Goal: Task Accomplishment & Management: Manage account settings

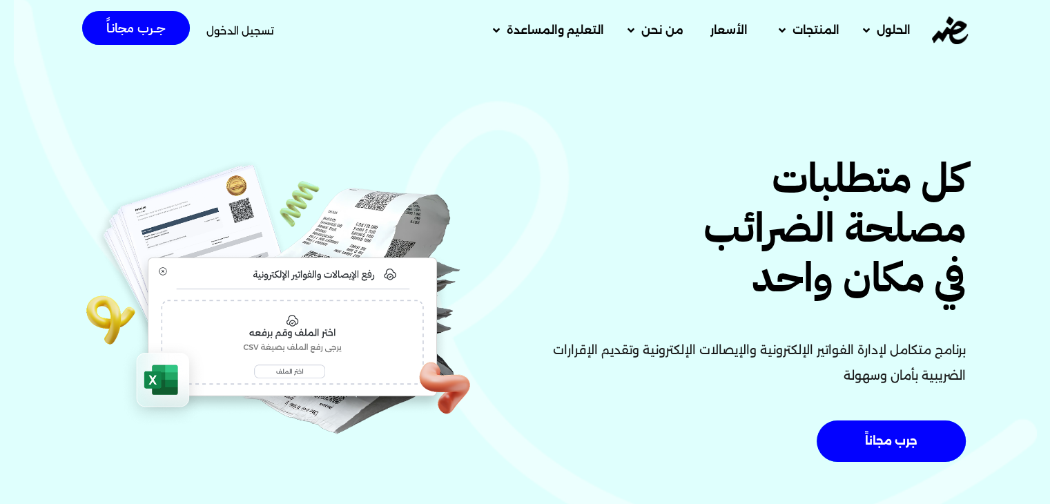
click at [255, 35] on span "تسجيل الدخول" at bounding box center [240, 31] width 68 height 10
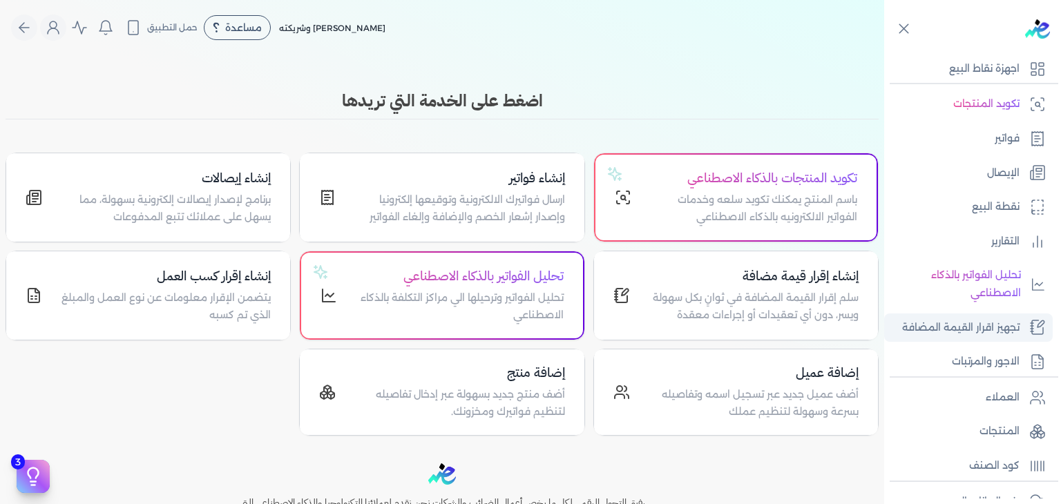
scroll to position [207, 0]
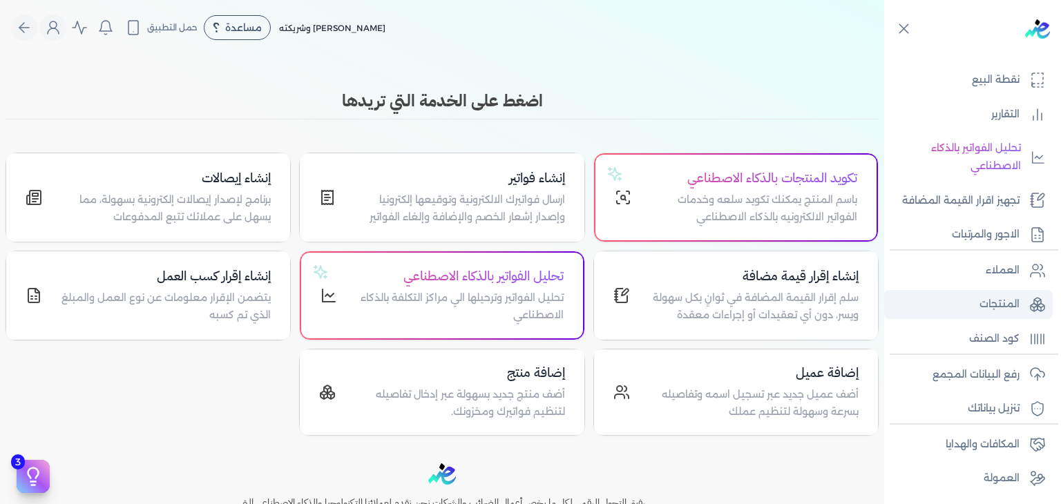
click at [1002, 290] on link "المنتجات" at bounding box center [968, 304] width 168 height 29
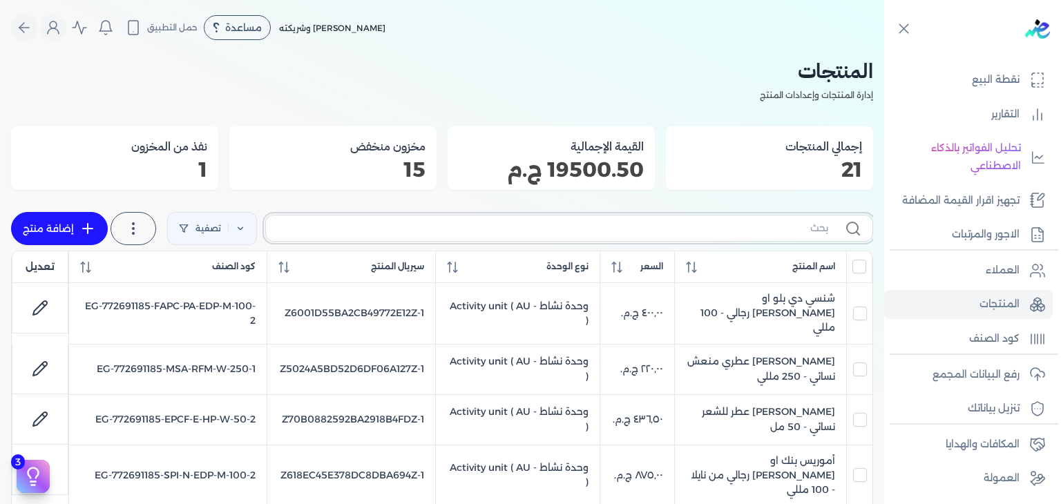
click at [722, 229] on input "text" at bounding box center [552, 228] width 551 height 15
paste input "يارا رذاذ عطري منعش نسائي"
type input "يارا رذاذ عطري منعش نسائي"
checkbox input "false"
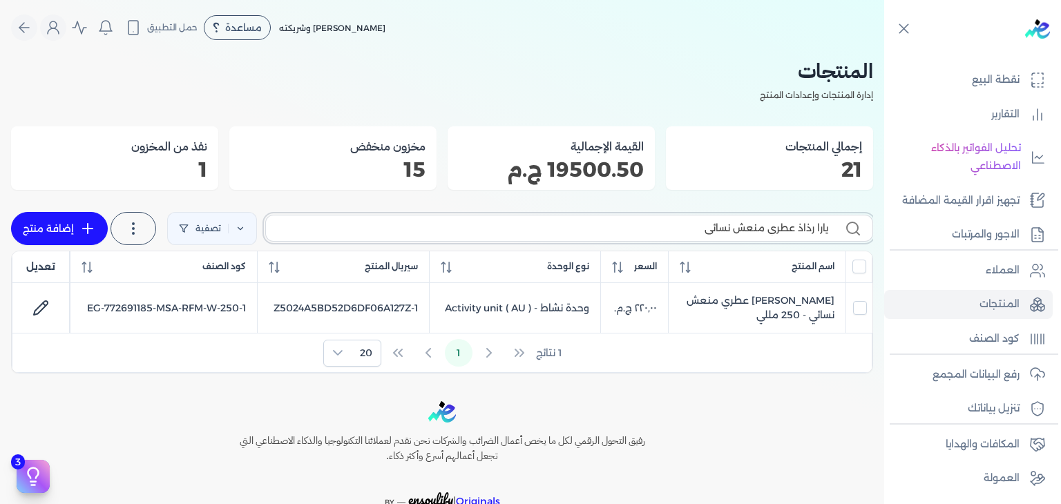
type input "يارا رذاذ عطري منعش نسائي"
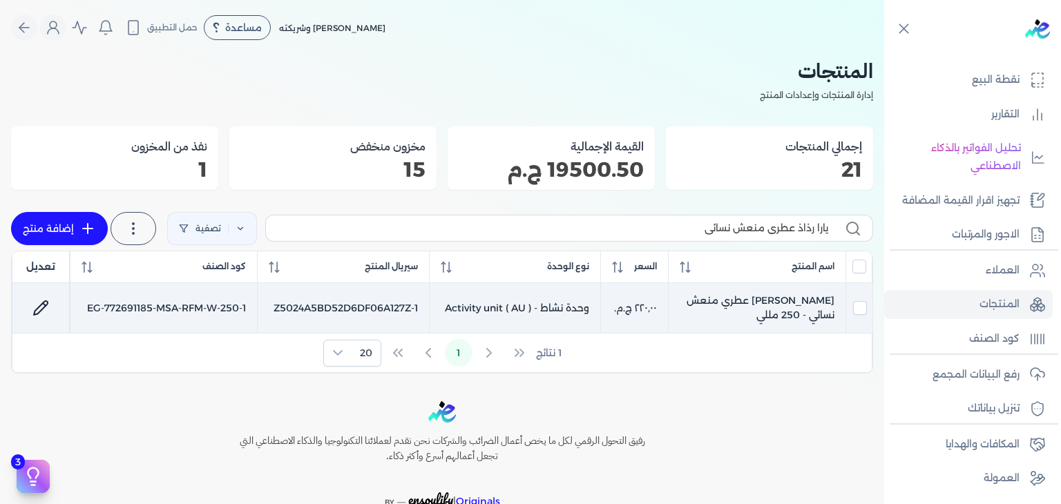
click at [257, 304] on td "[PERSON_NAME] عطري منعش نسائي - 250 مللي" at bounding box center [163, 308] width 186 height 50
checkbox input "true"
click at [33, 298] on link at bounding box center [40, 307] width 33 height 33
select select "EGS"
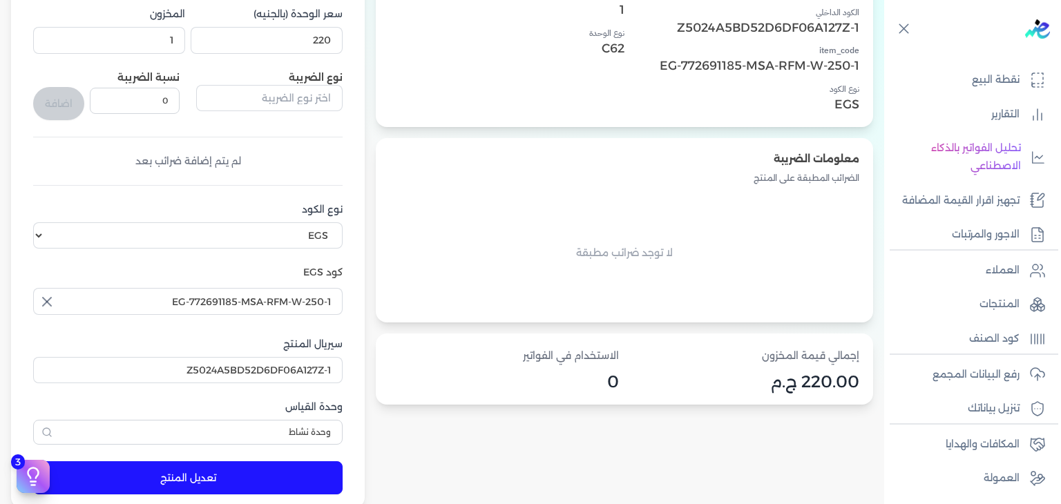
scroll to position [69, 0]
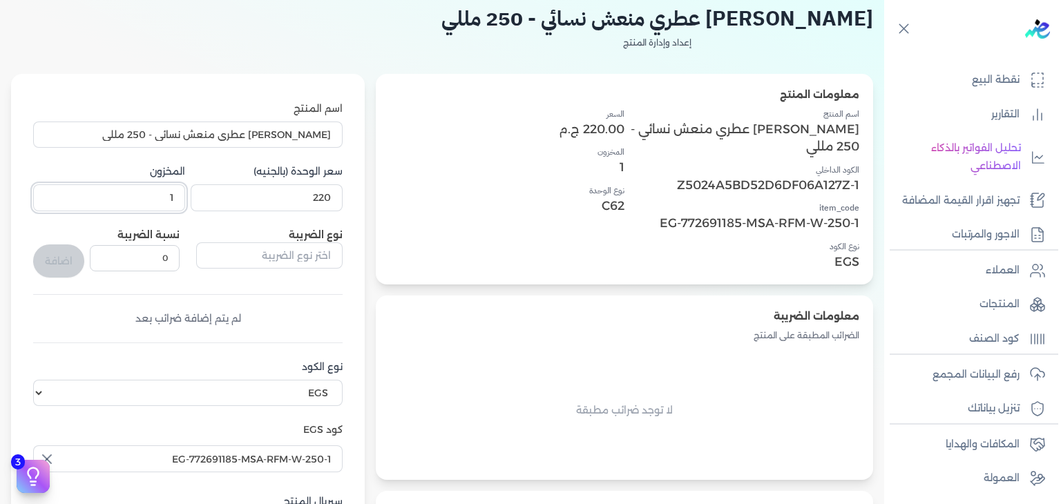
click at [182, 198] on input "1" at bounding box center [109, 197] width 152 height 26
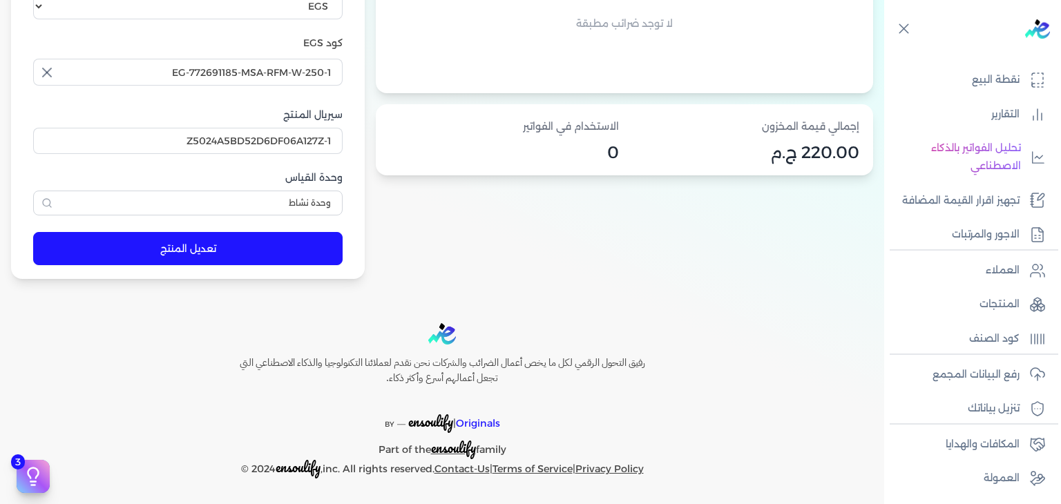
type input "6"
click at [222, 242] on button "تعديل المنتج" at bounding box center [187, 248] width 309 height 33
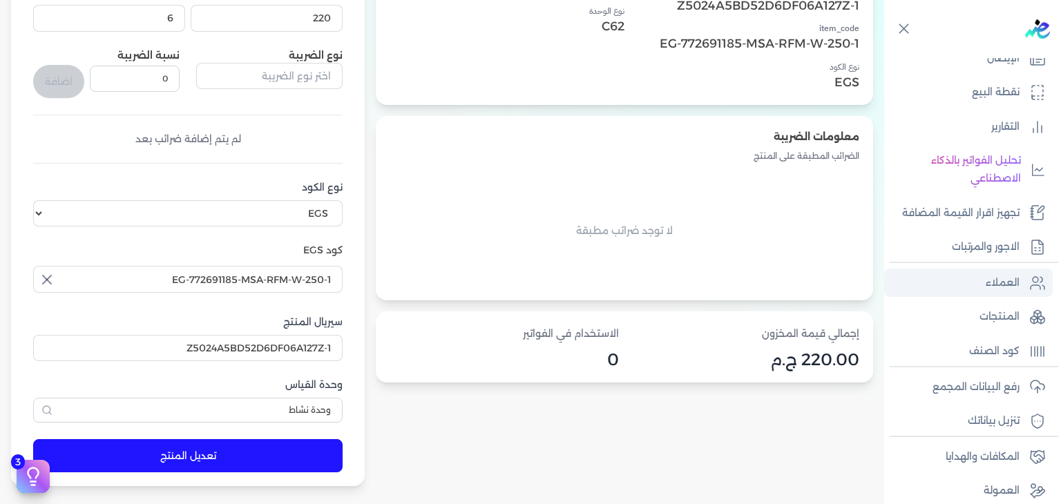
scroll to position [240, 0]
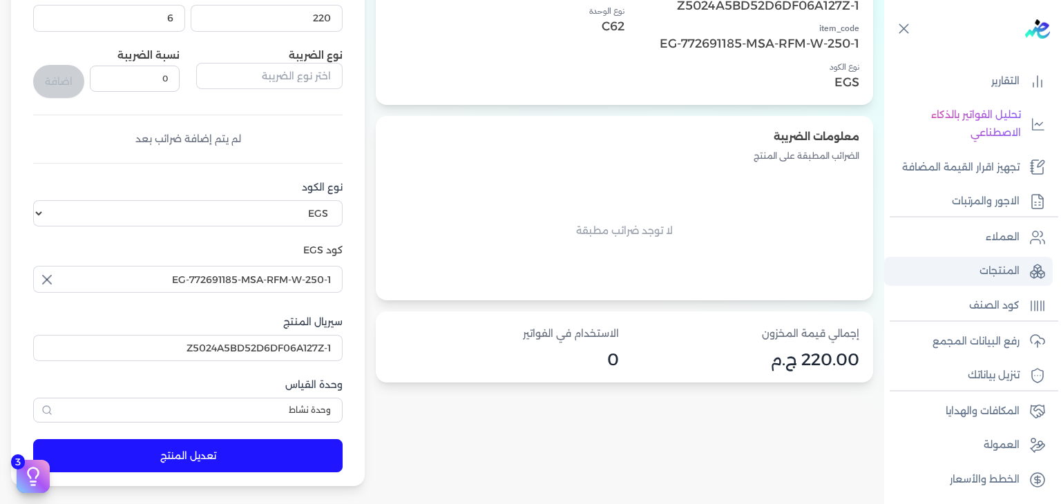
click at [990, 269] on p "المنتجات" at bounding box center [999, 271] width 40 height 18
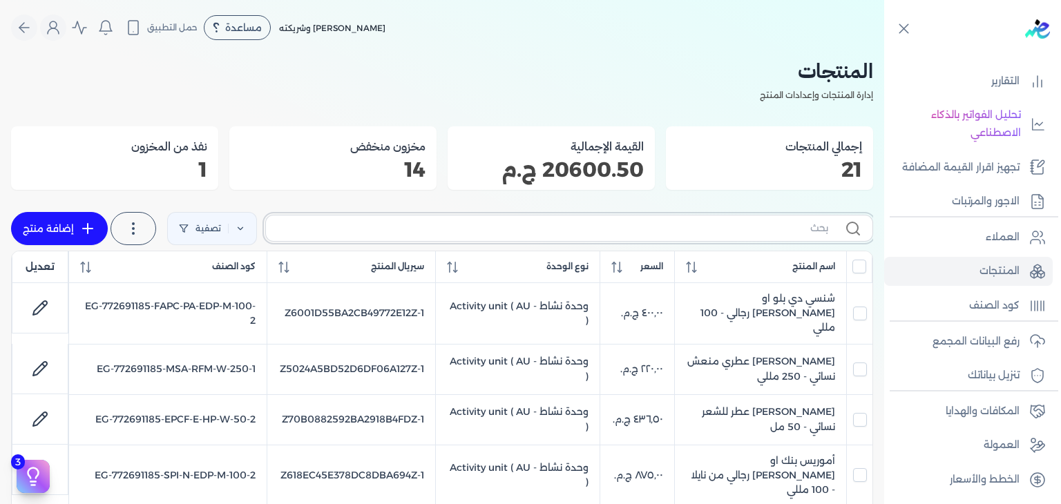
click at [532, 224] on input "text" at bounding box center [552, 228] width 551 height 15
paste input "MSA-RFM-W-250-3"
type input "MSA-RFM-W-250-3"
checkbox input "false"
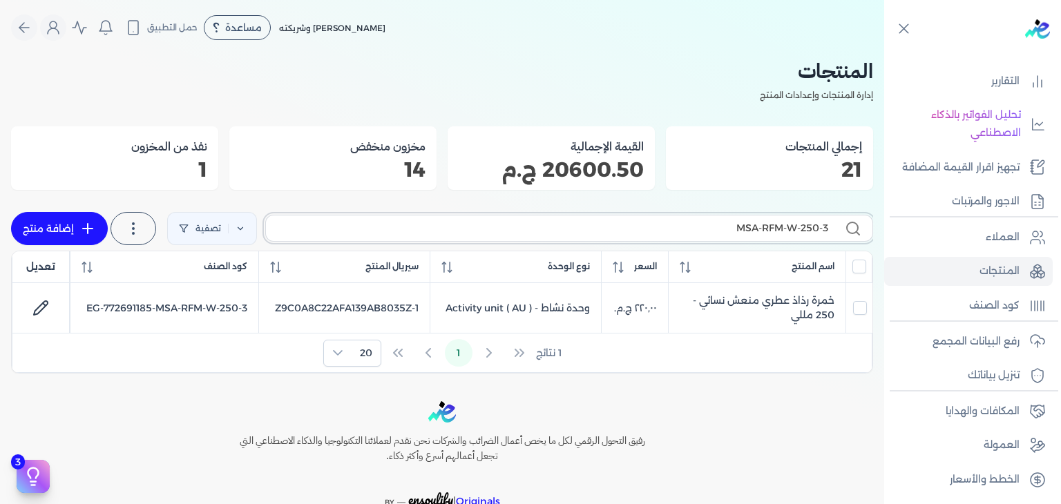
type input "MSA-RFM-W-250-3"
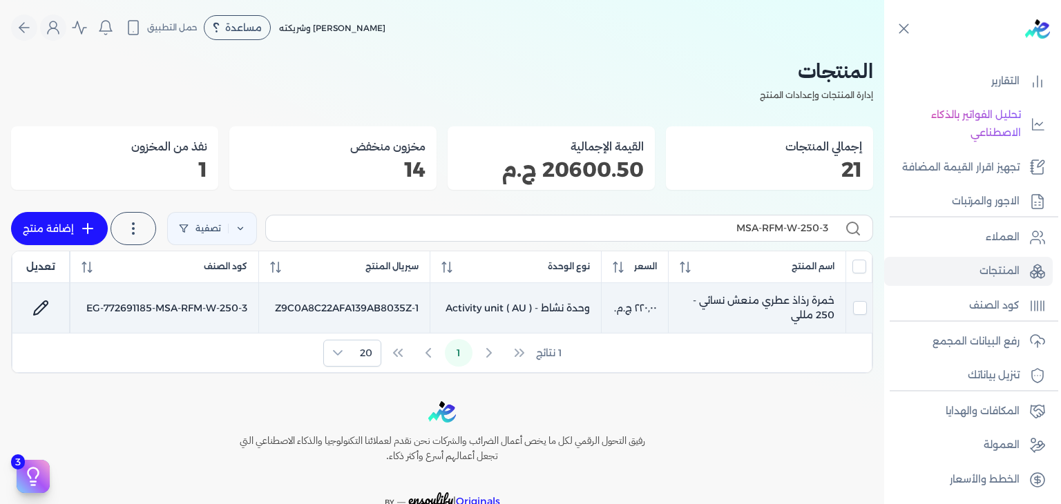
click at [39, 312] on icon at bounding box center [41, 308] width 14 height 14
select select "EGS"
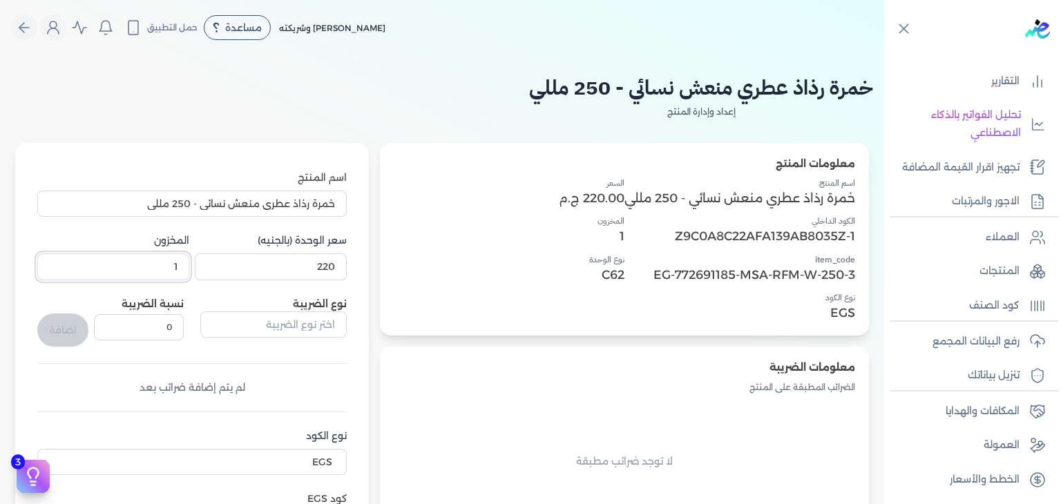
click at [169, 265] on input "1" at bounding box center [113, 266] width 152 height 26
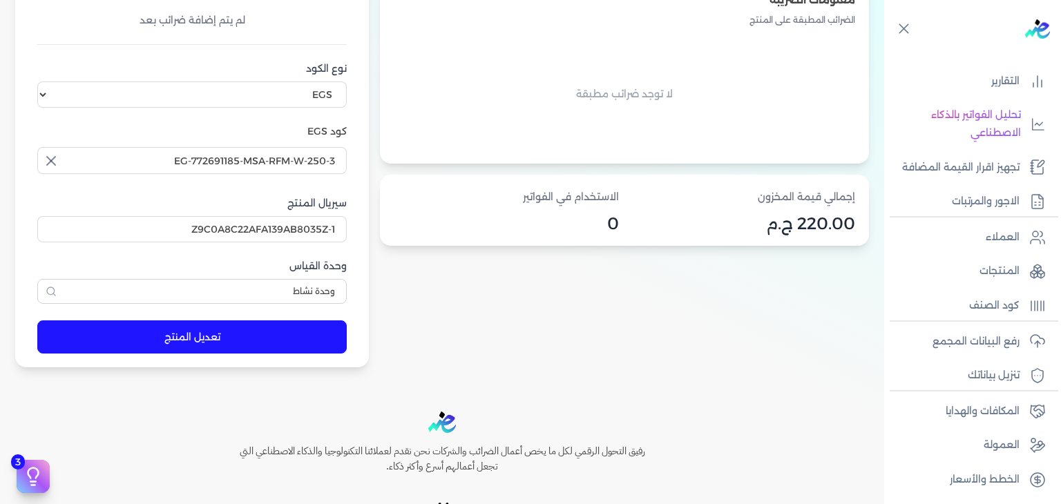
scroll to position [414, 0]
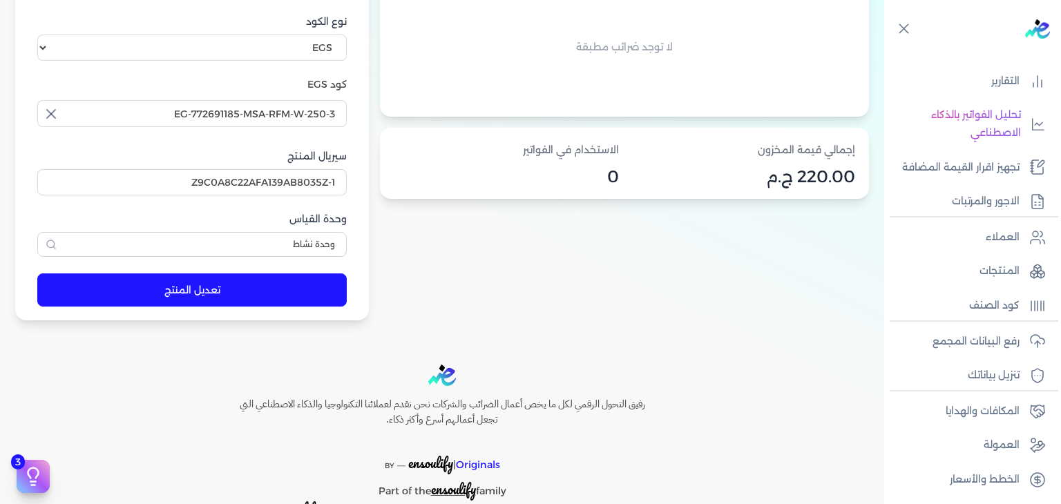
type input "10"
click at [316, 293] on button "تعديل المنتج" at bounding box center [191, 289] width 309 height 33
click at [1008, 255] on ul "العملاء المنتجات كود الصنف" at bounding box center [968, 271] width 168 height 97
click at [998, 262] on p "المنتجات" at bounding box center [999, 271] width 40 height 18
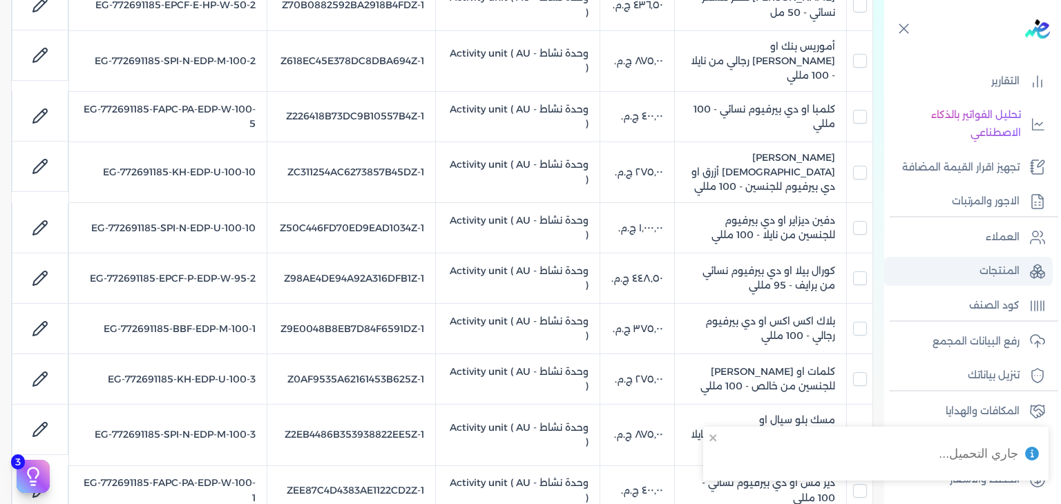
scroll to position [981, 0]
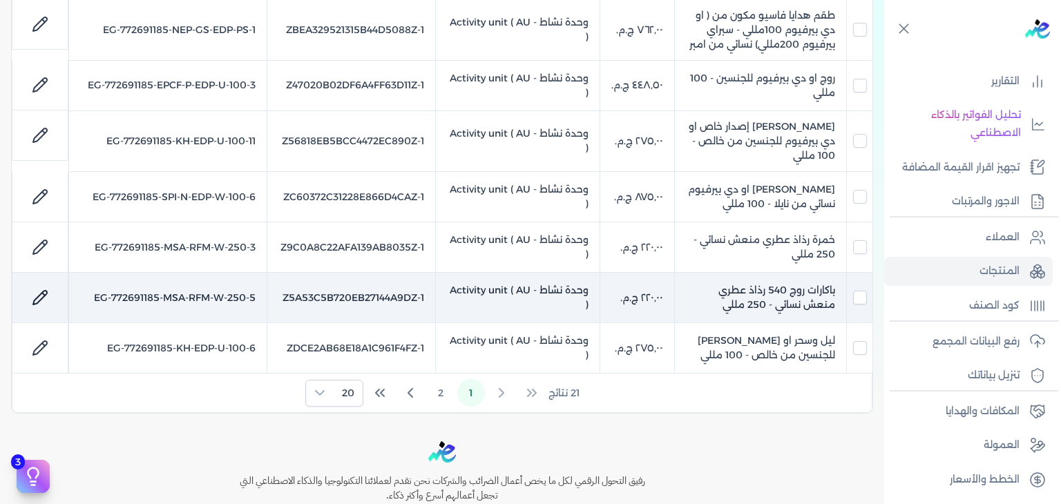
click at [760, 273] on td "باكارات روج 540 رذاذ عطري منعش نسائي - 250 مللي" at bounding box center [761, 298] width 172 height 50
checkbox input "false"
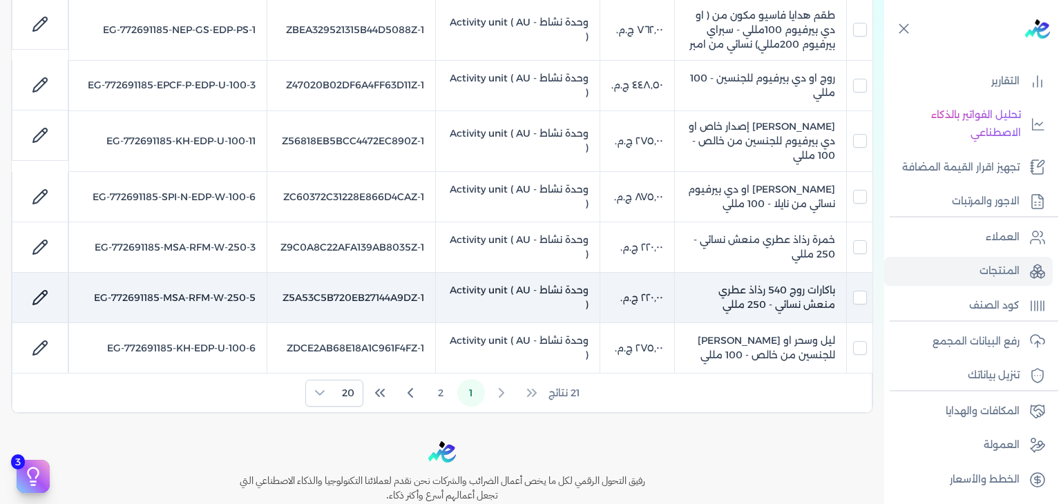
checkbox input "false"
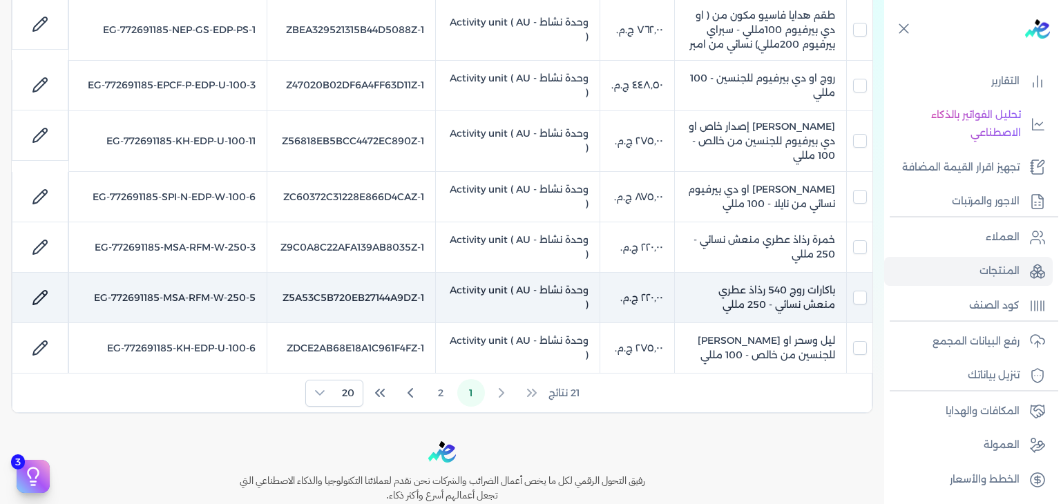
checkbox input "false"
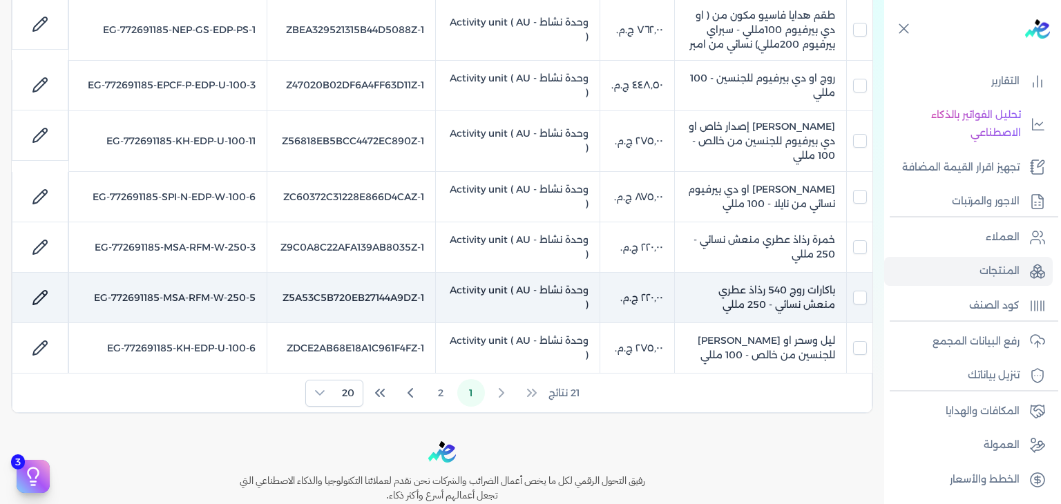
checkbox input "false"
checkbox input "true"
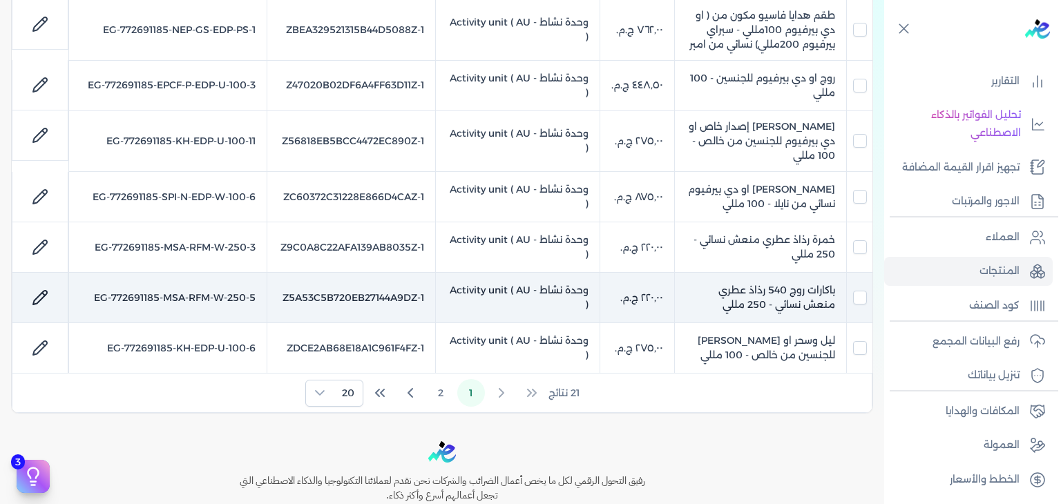
checkbox input "false"
click at [759, 273] on td "باكارات روج 540 رذاذ عطري منعش نسائي - 250 مللي" at bounding box center [761, 298] width 172 height 50
checkbox input "false"
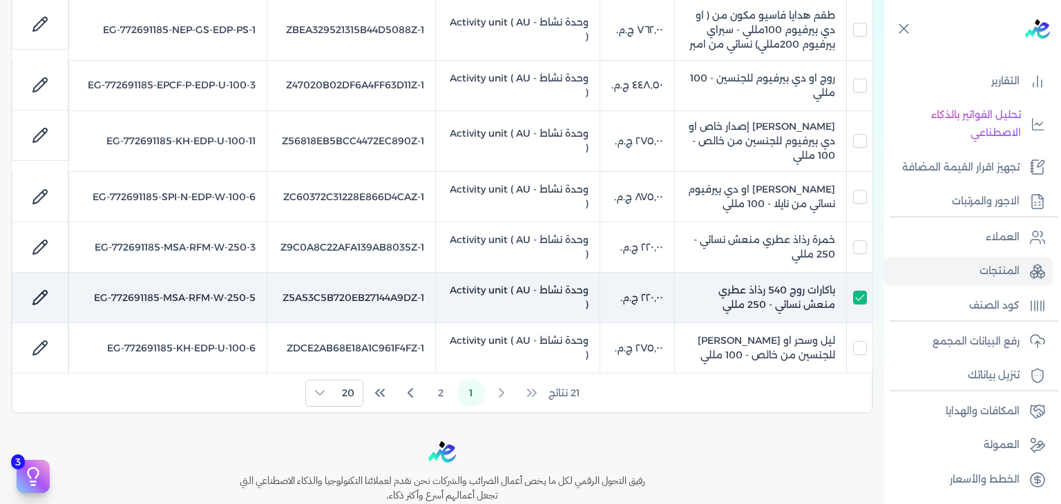
checkbox input "false"
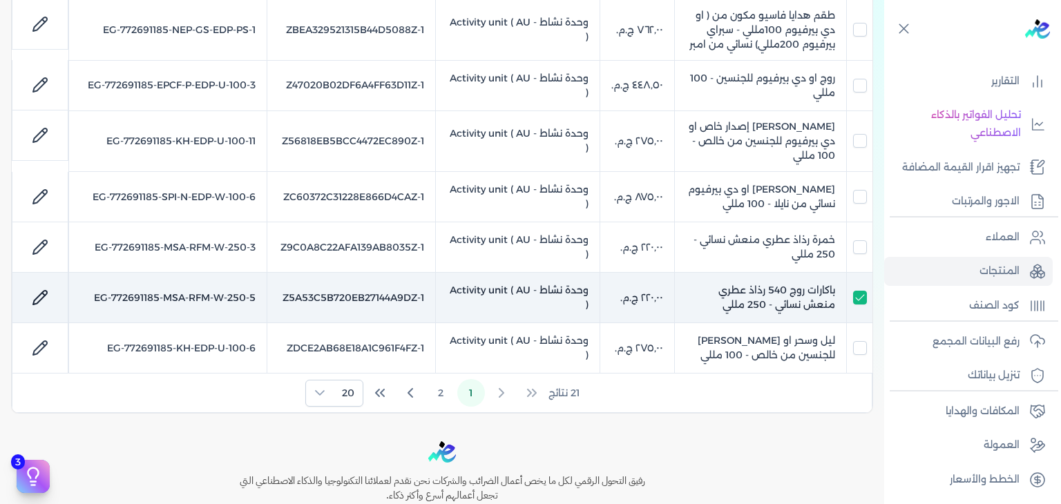
checkbox input "false"
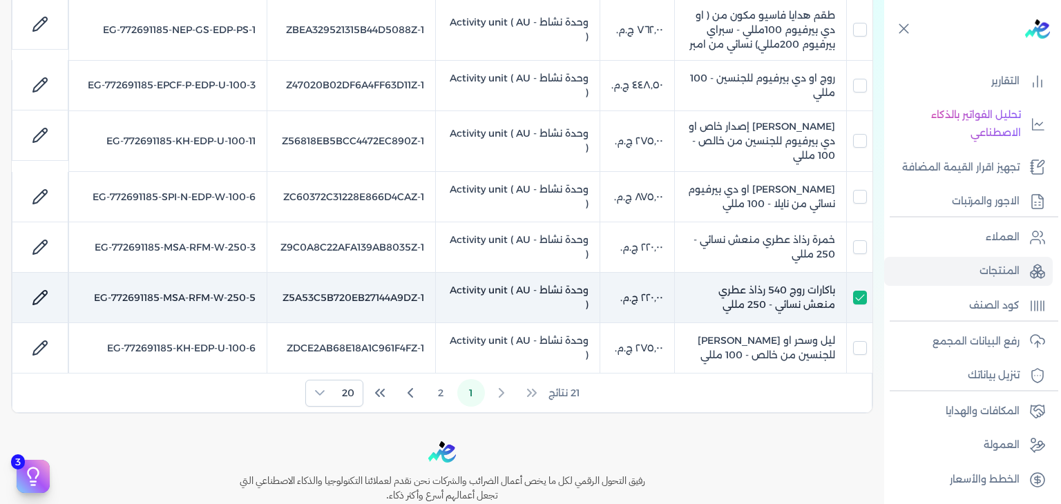
checkbox input "false"
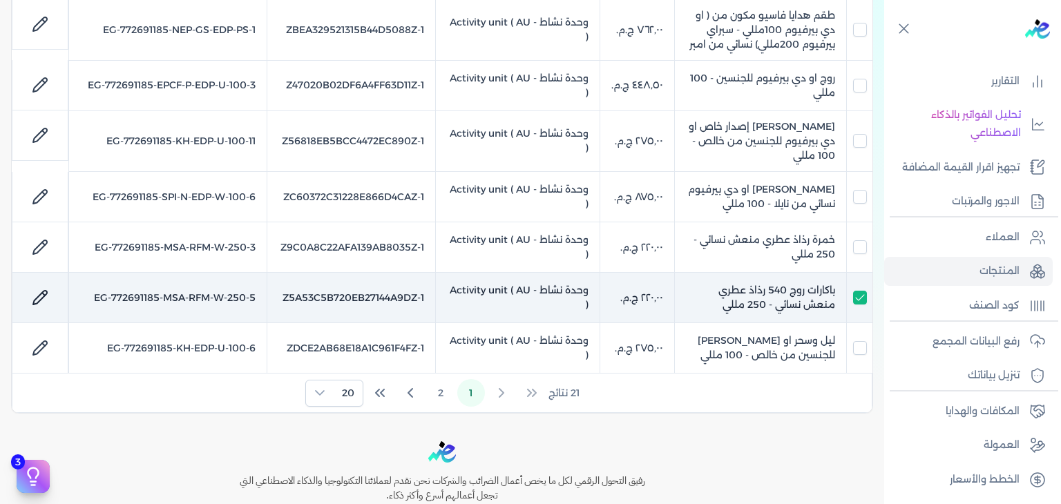
checkbox input "false"
click at [44, 291] on icon at bounding box center [40, 298] width 14 height 14
select select "EGS"
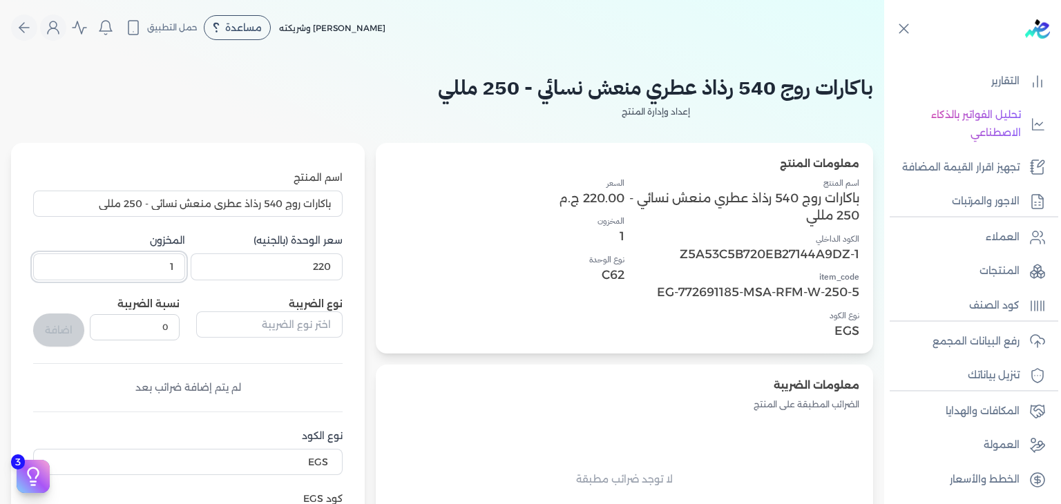
click at [171, 264] on input "1" at bounding box center [109, 266] width 152 height 26
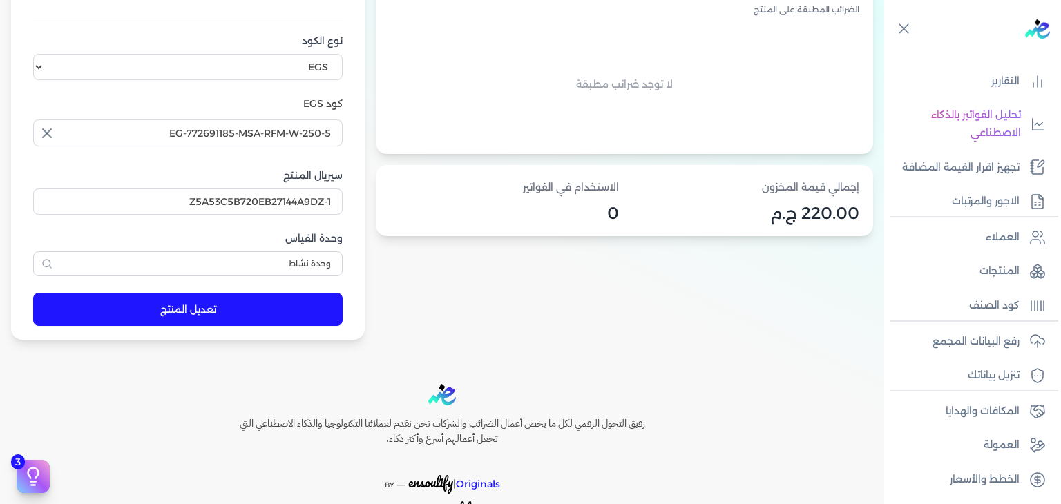
scroll to position [414, 0]
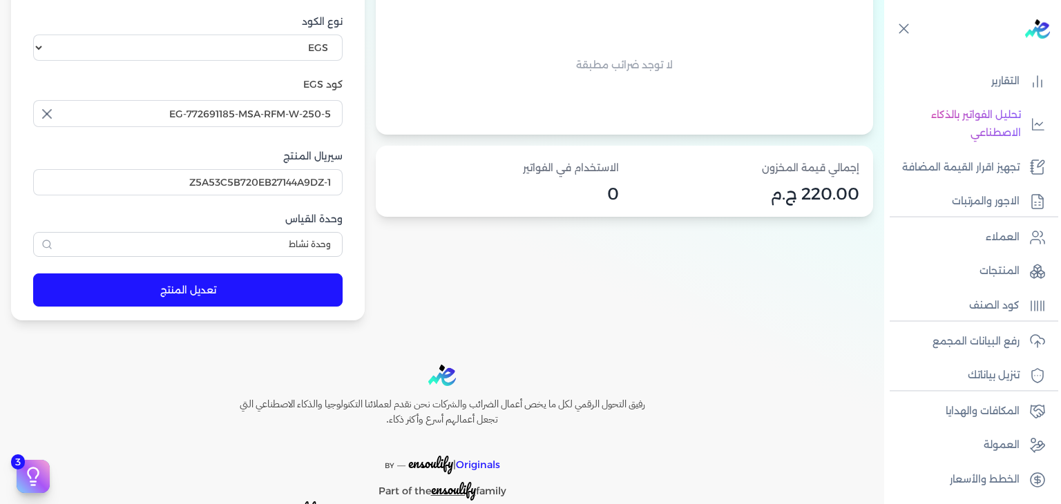
type input "4"
click at [257, 293] on button "تعديل المنتج" at bounding box center [187, 289] width 309 height 33
click at [994, 269] on p "المنتجات" at bounding box center [999, 271] width 40 height 18
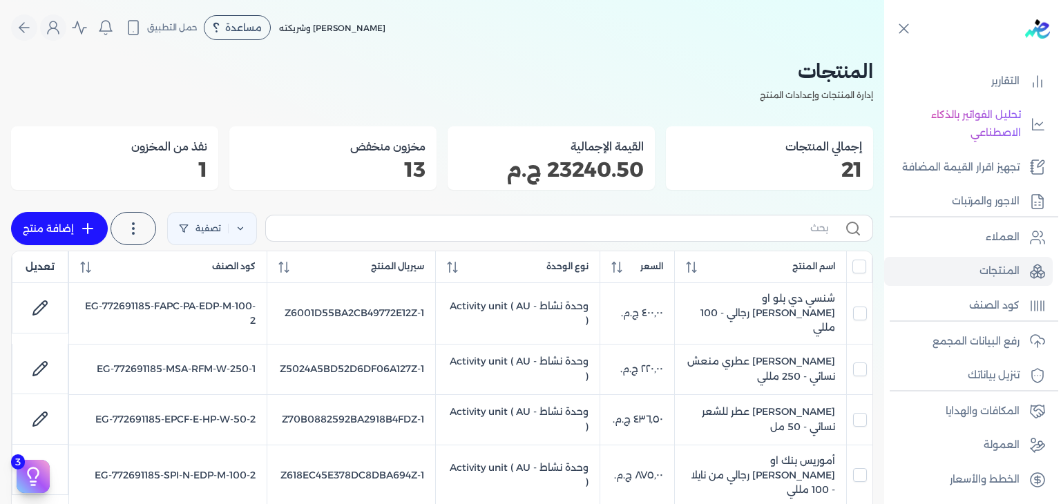
click at [751, 238] on label at bounding box center [569, 228] width 608 height 26
click at [751, 235] on input "text" at bounding box center [552, 228] width 551 height 15
click at [753, 228] on input "text" at bounding box center [552, 228] width 551 height 15
type input "MSA"
checkbox input "false"
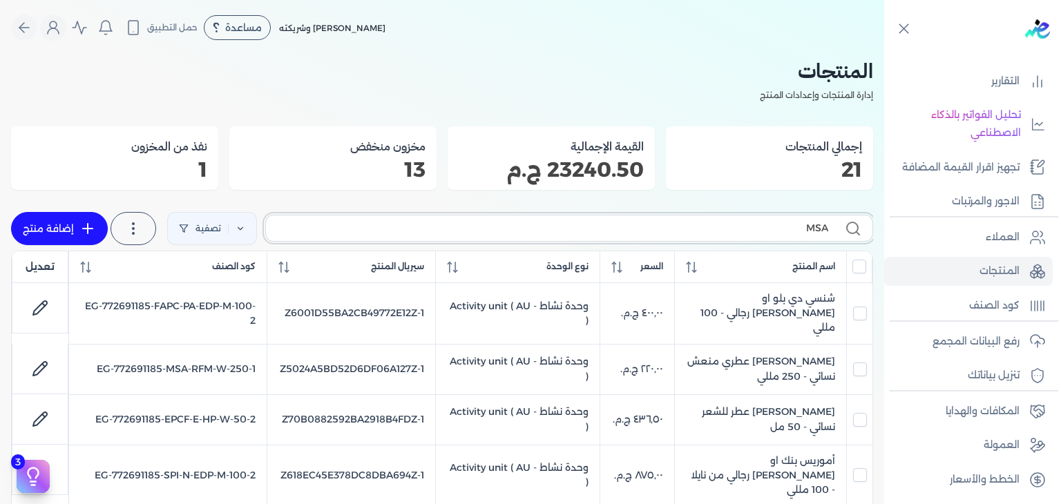
checkbox input "false"
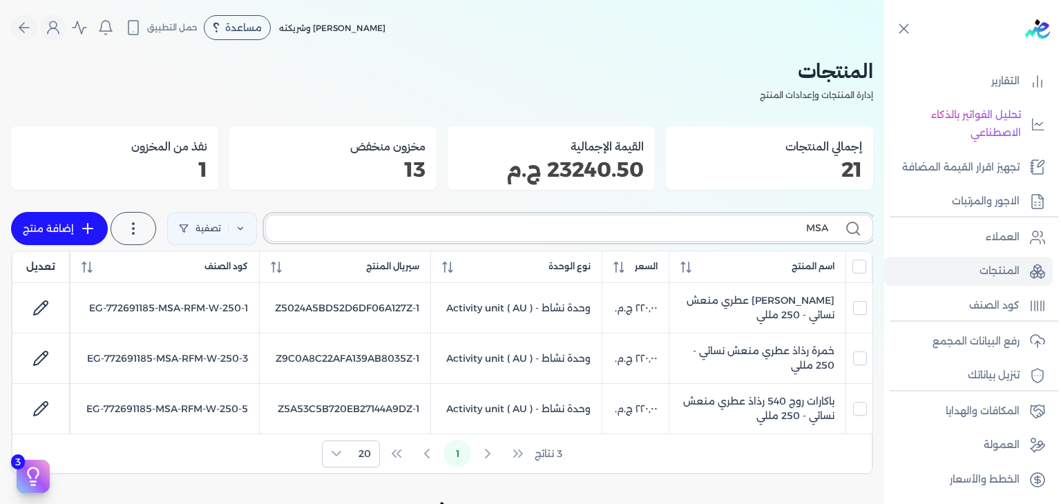
type input "MSA"
